Goal: Check status: Check status

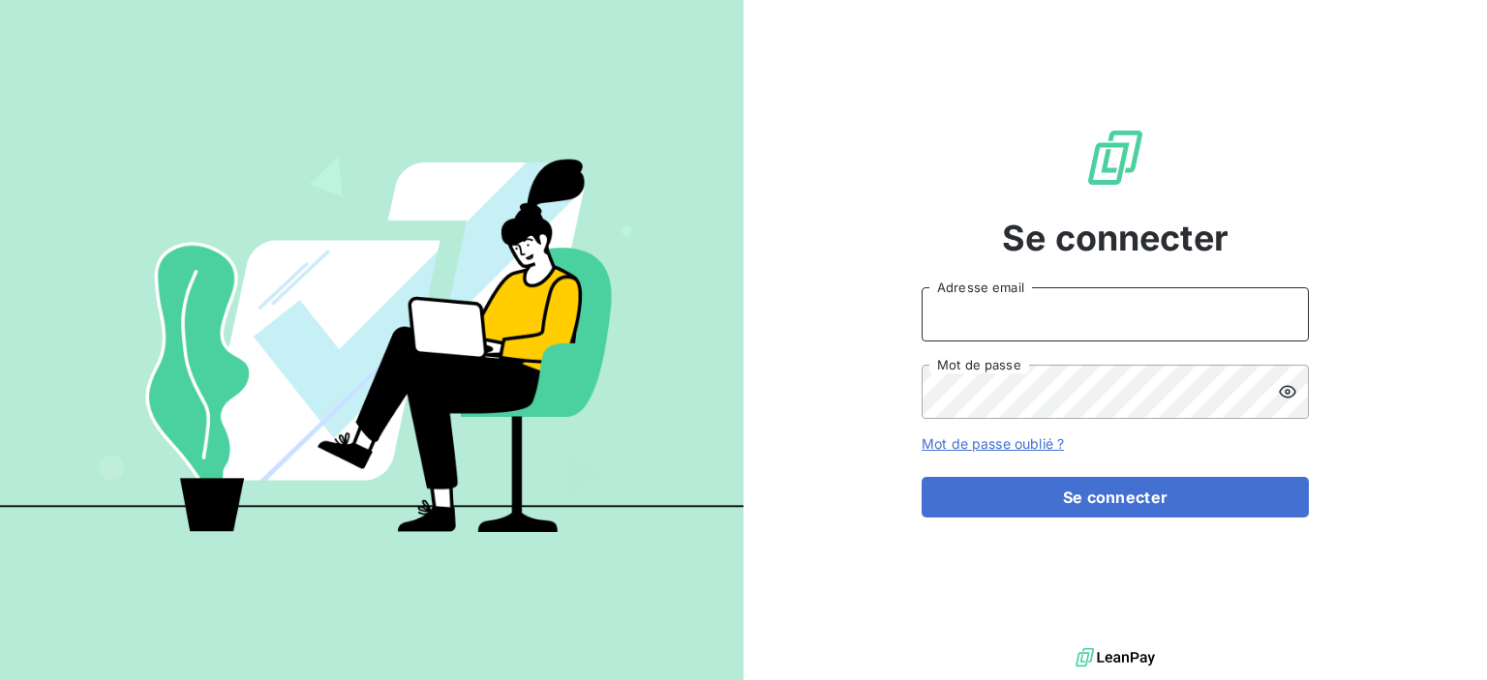
click at [947, 327] on input "Adresse email" at bounding box center [1115, 314] width 387 height 54
type input "E"
type input "[EMAIL_ADDRESS][DOMAIN_NAME]"
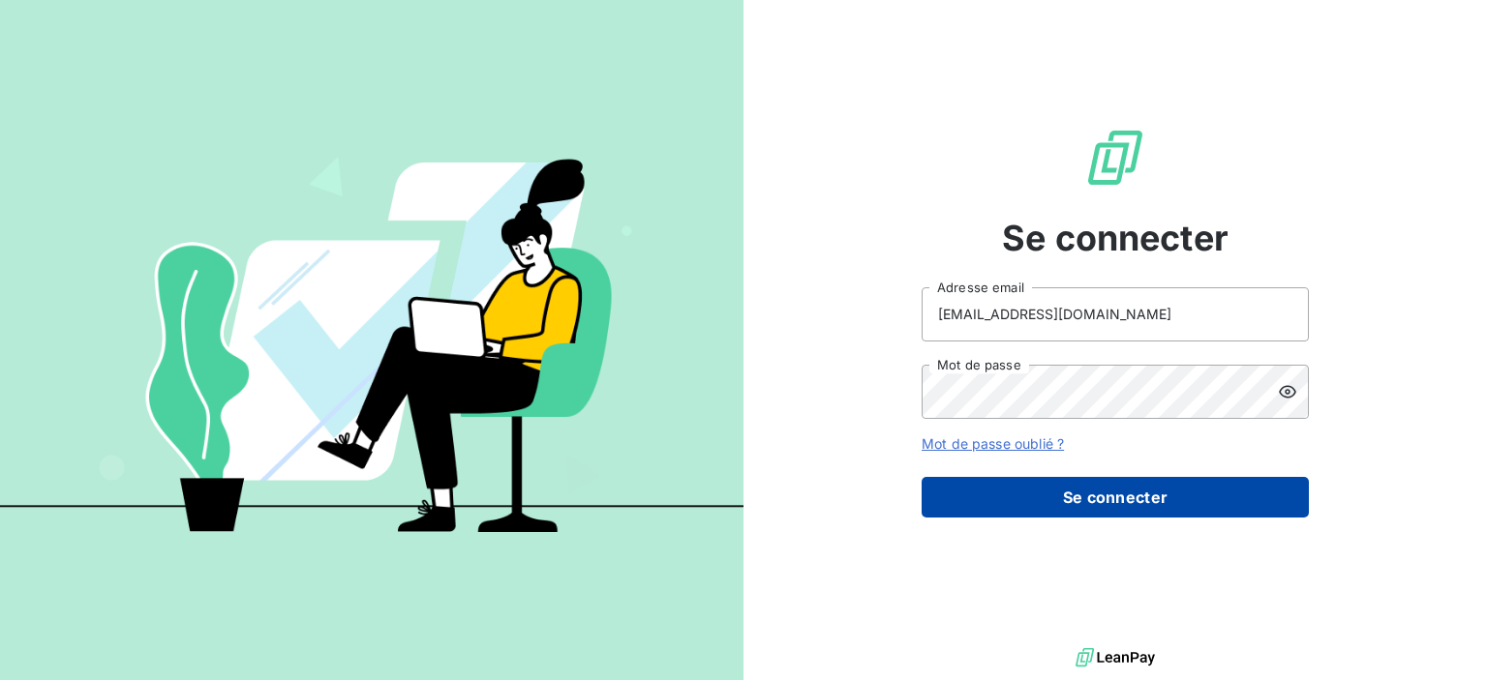
click at [1087, 493] on button "Se connecter" at bounding box center [1115, 497] width 387 height 41
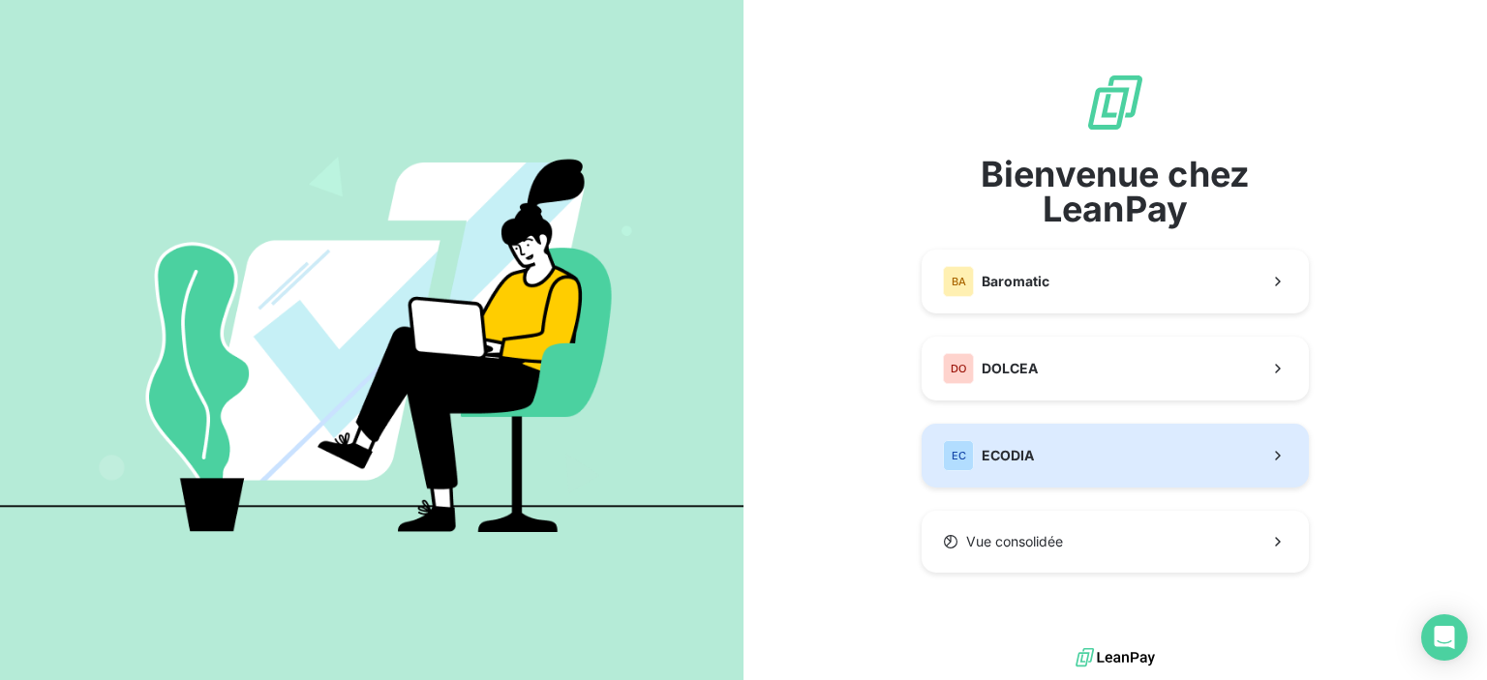
click at [1026, 450] on span "ECODIA" at bounding box center [1008, 455] width 52 height 19
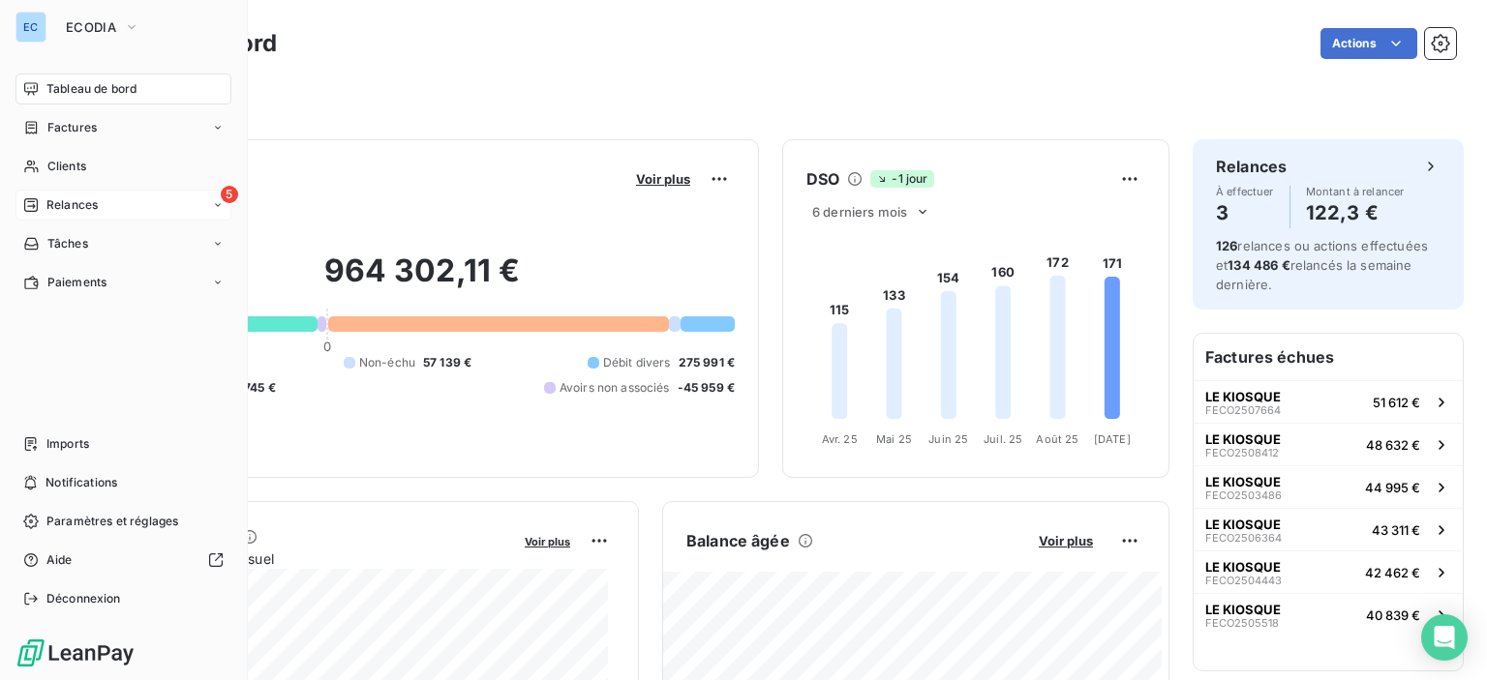
click at [228, 195] on span "5" at bounding box center [229, 194] width 17 height 17
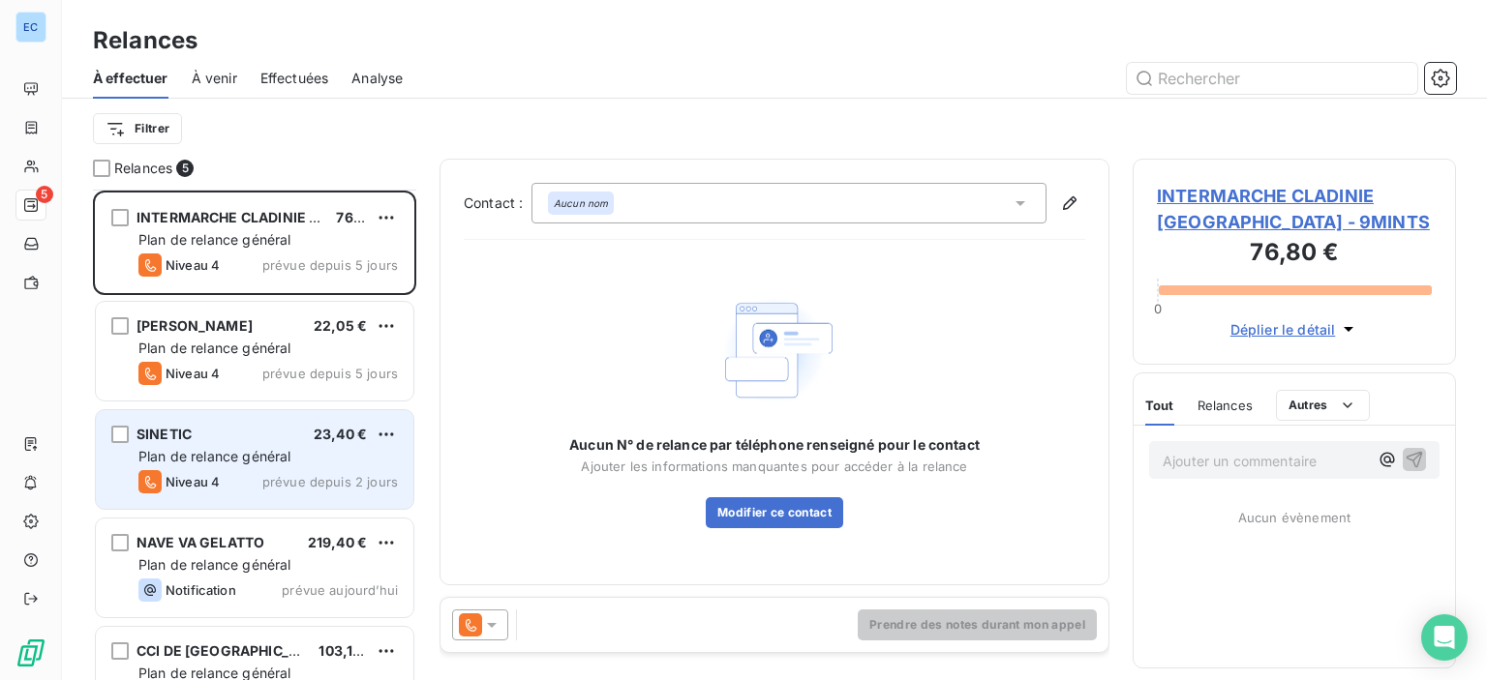
scroll to position [51, 0]
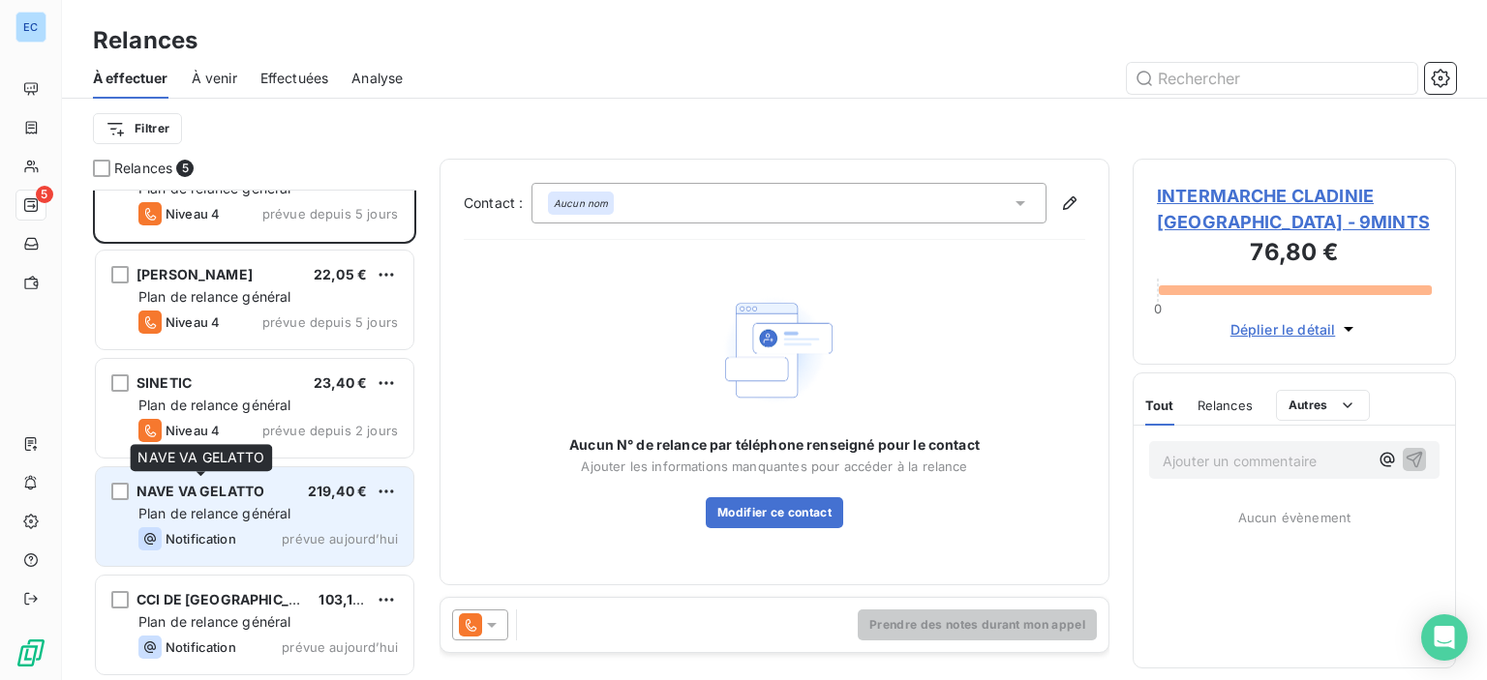
click at [170, 493] on span "NAVE VA GELATTO" at bounding box center [200, 491] width 128 height 16
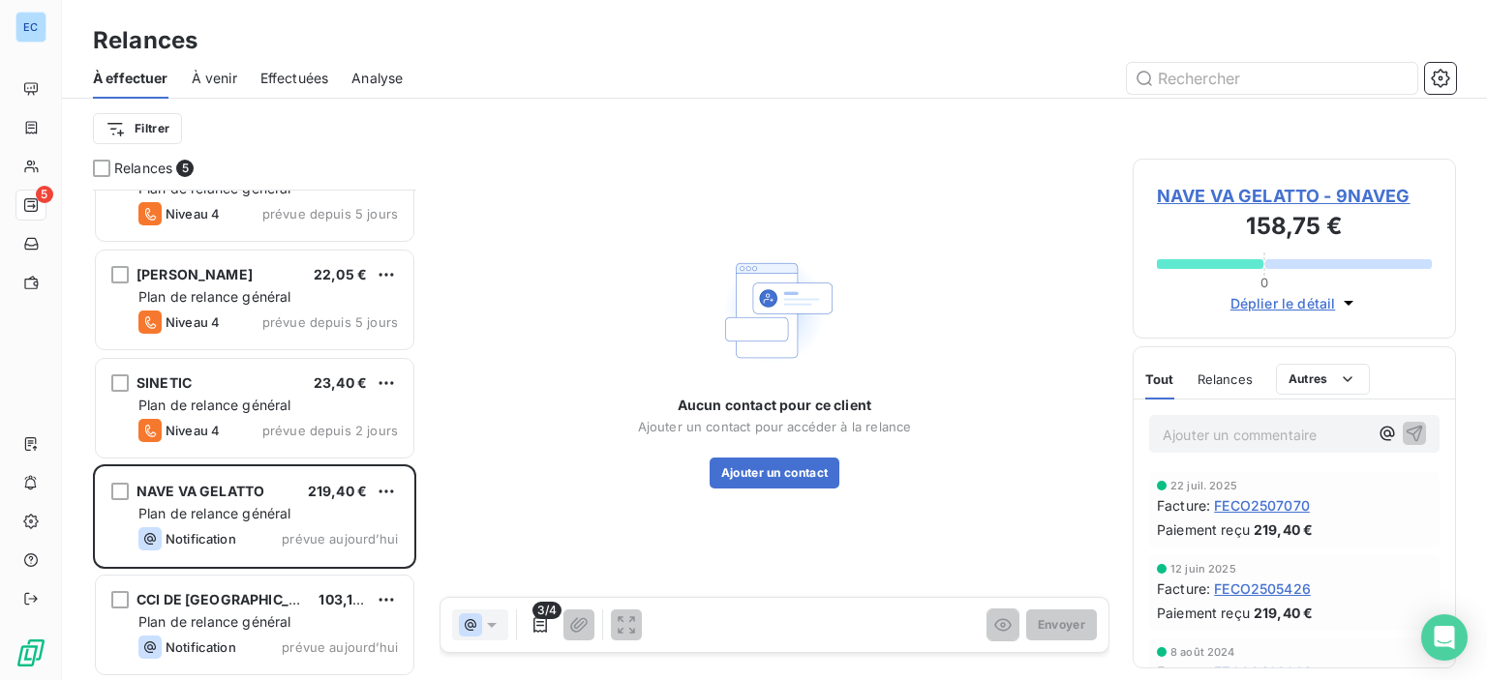
click at [1172, 193] on span "NAVE VA GELATTO - 9NAVEG" at bounding box center [1294, 196] width 275 height 26
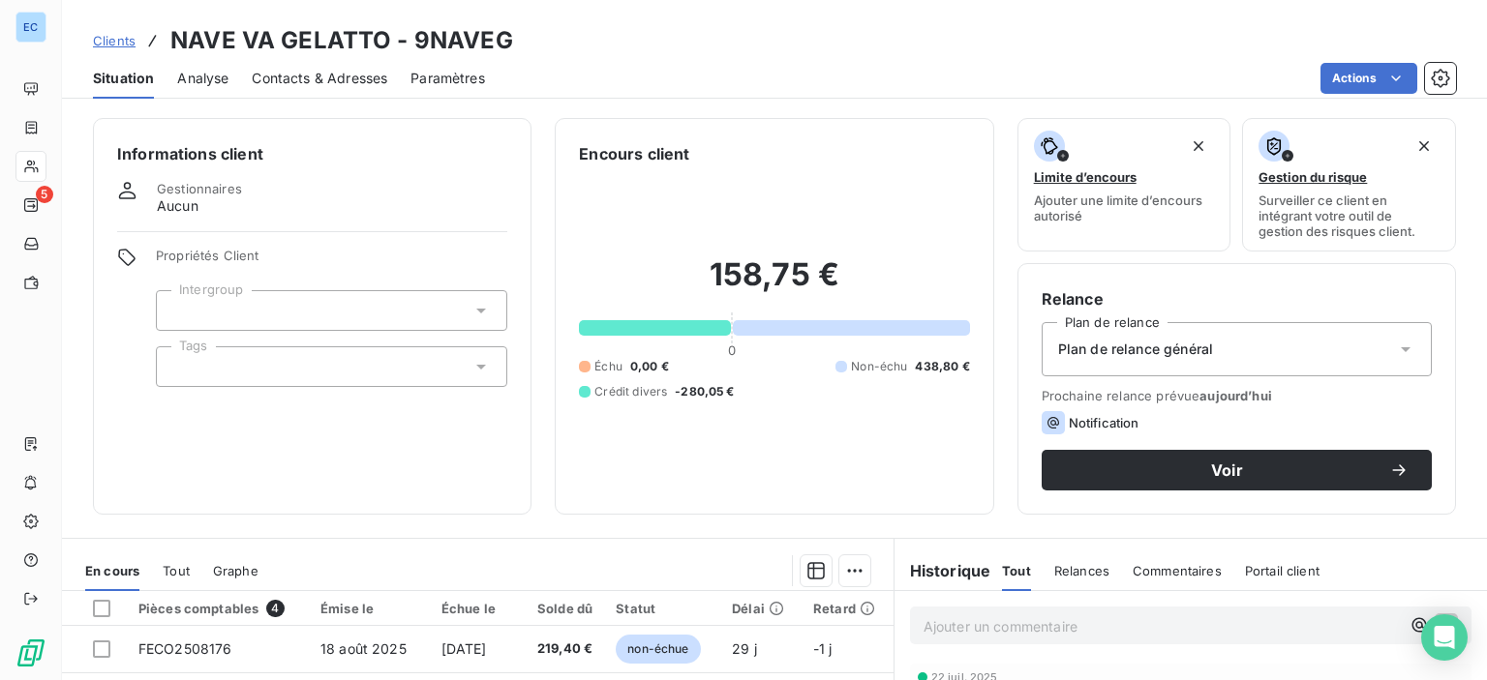
click at [278, 84] on span "Contacts & Adresses" at bounding box center [320, 78] width 136 height 19
